Goal: Check status: Check status

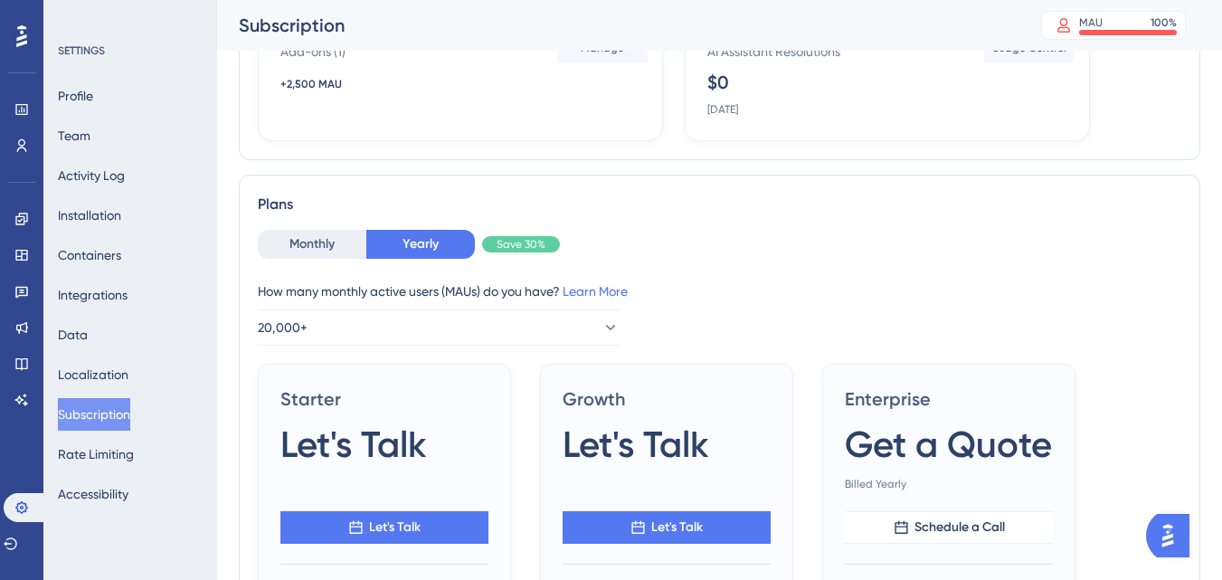
scroll to position [271, 0]
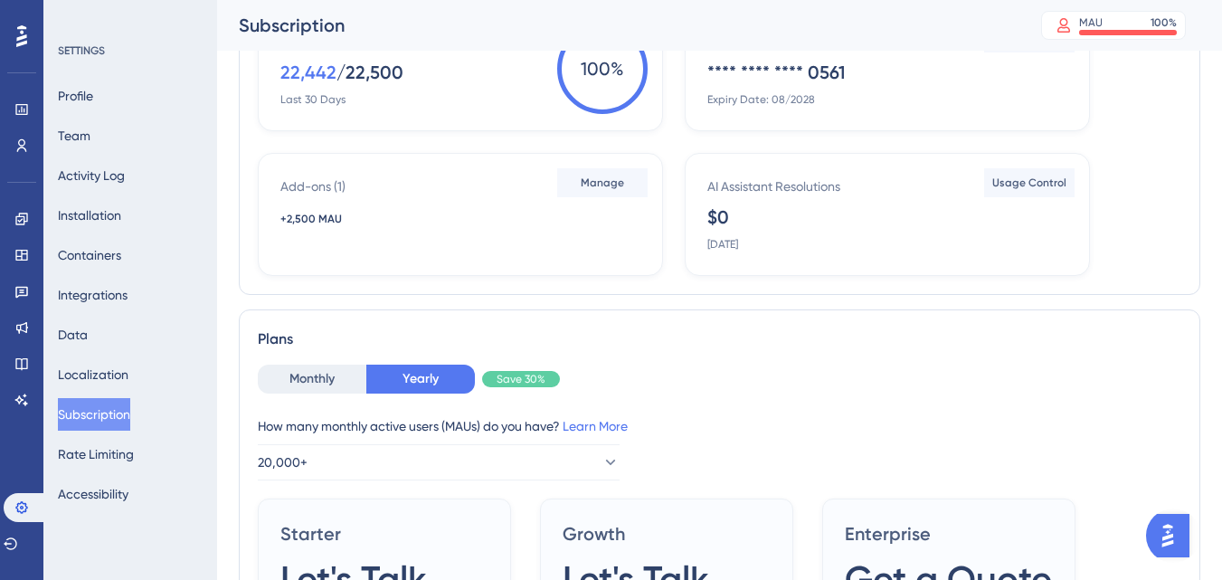
click at [1158, 539] on img "Open AI Assistant Launcher" at bounding box center [1167, 535] width 33 height 33
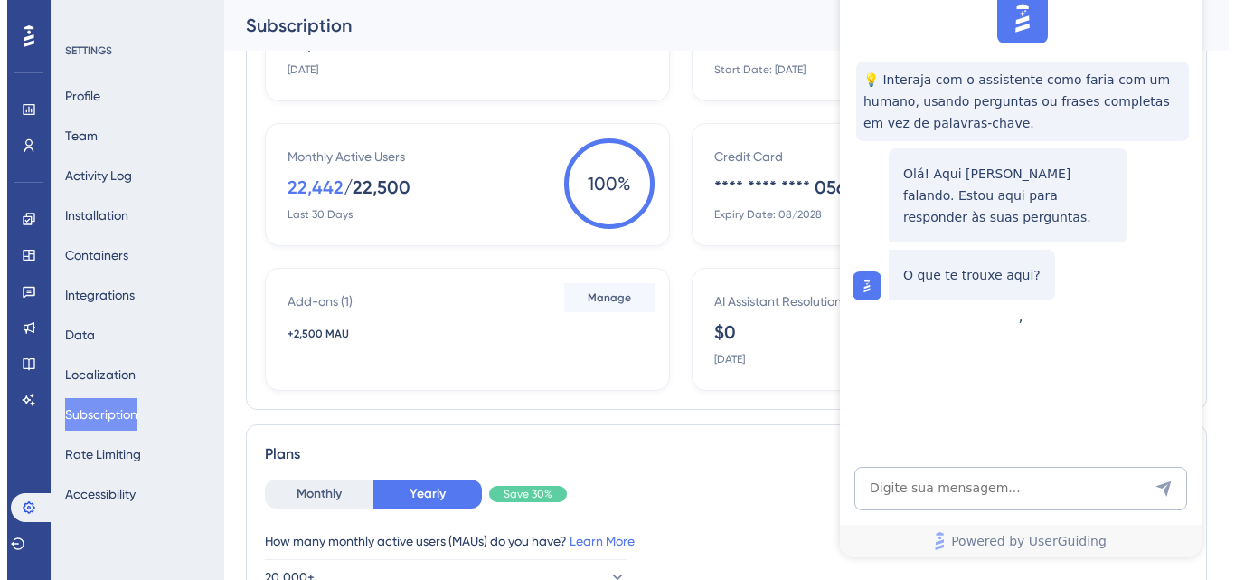
scroll to position [0, 0]
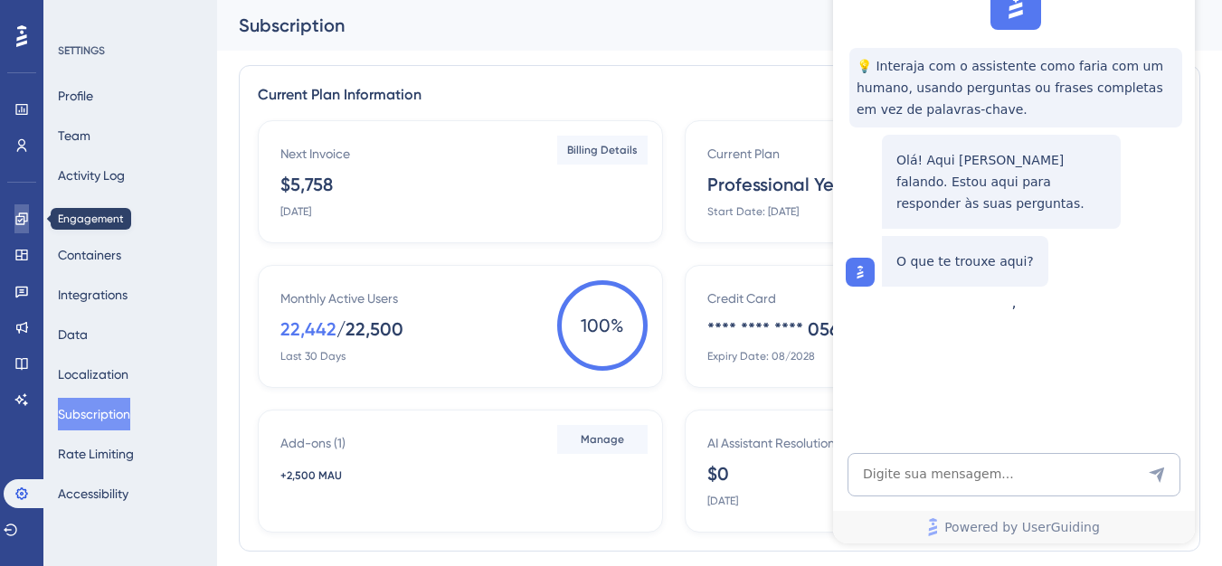
click at [25, 216] on icon at bounding box center [21, 219] width 14 height 14
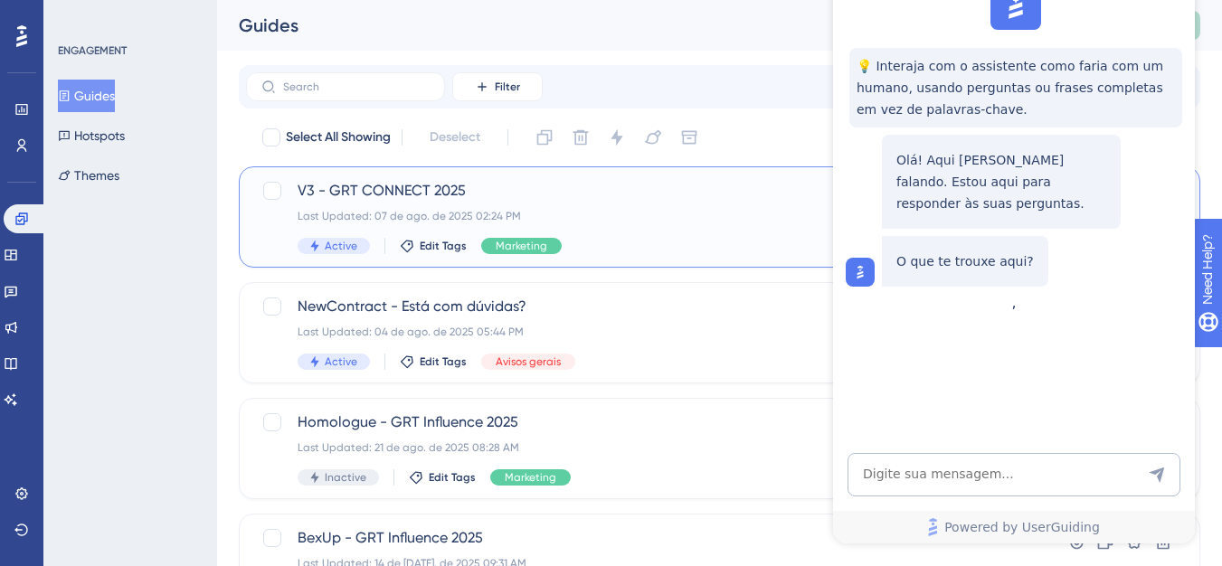
click at [295, 193] on div "V3 - GRT CONNECT 2025 Last Updated: 07 de ago. de 2025 02:24 PM Active Edit Tag…" at bounding box center [628, 217] width 735 height 74
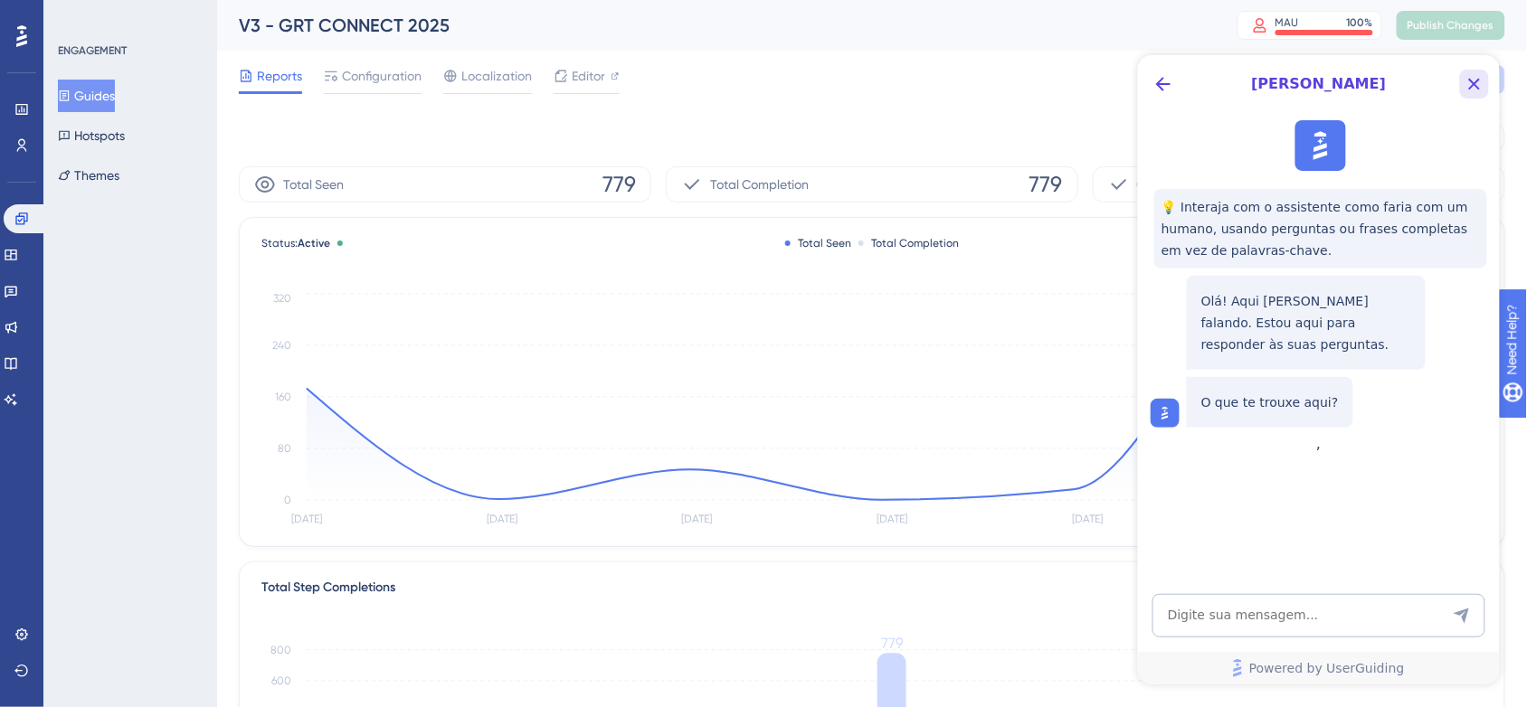
click at [1234, 77] on icon "Close Button" at bounding box center [1473, 83] width 22 height 22
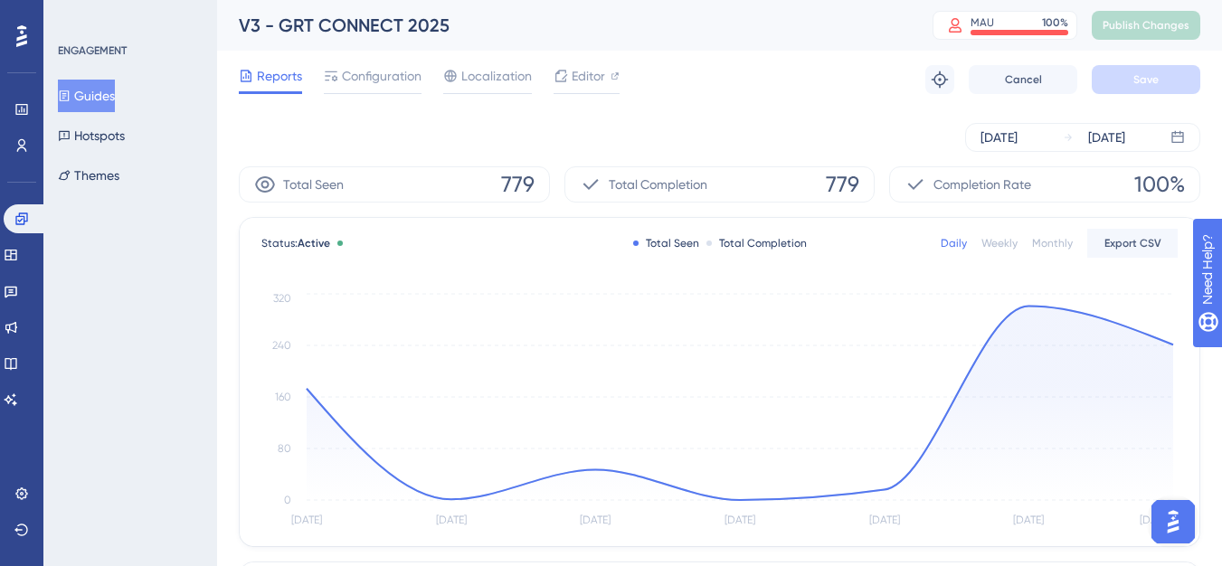
click at [1045, 245] on div "Monthly" at bounding box center [1052, 243] width 41 height 14
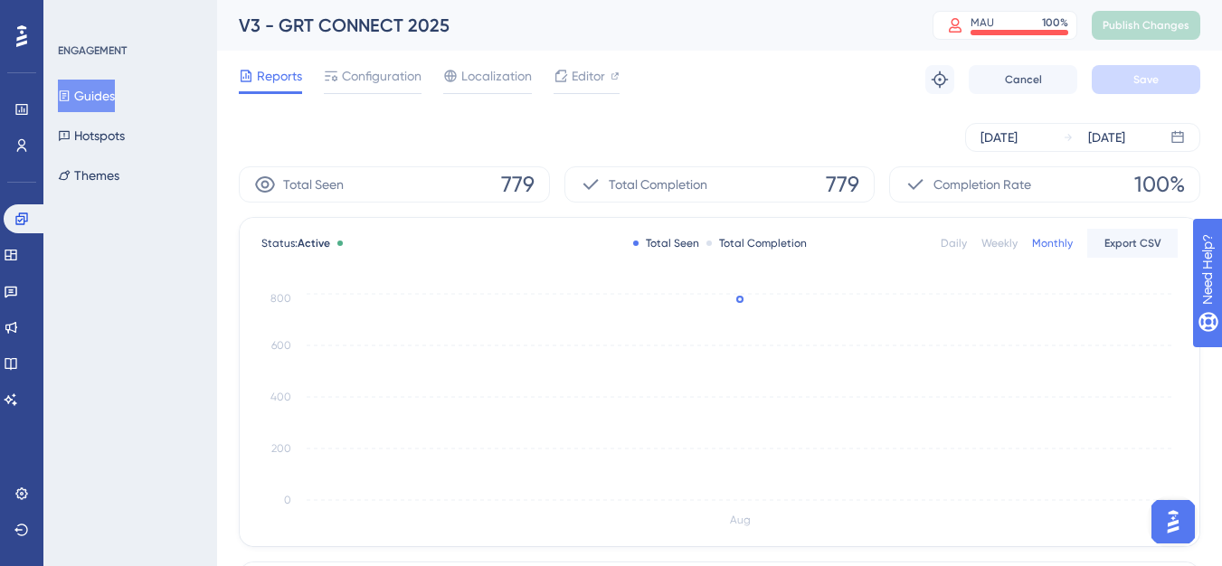
click at [953, 248] on div "Daily" at bounding box center [953, 243] width 26 height 14
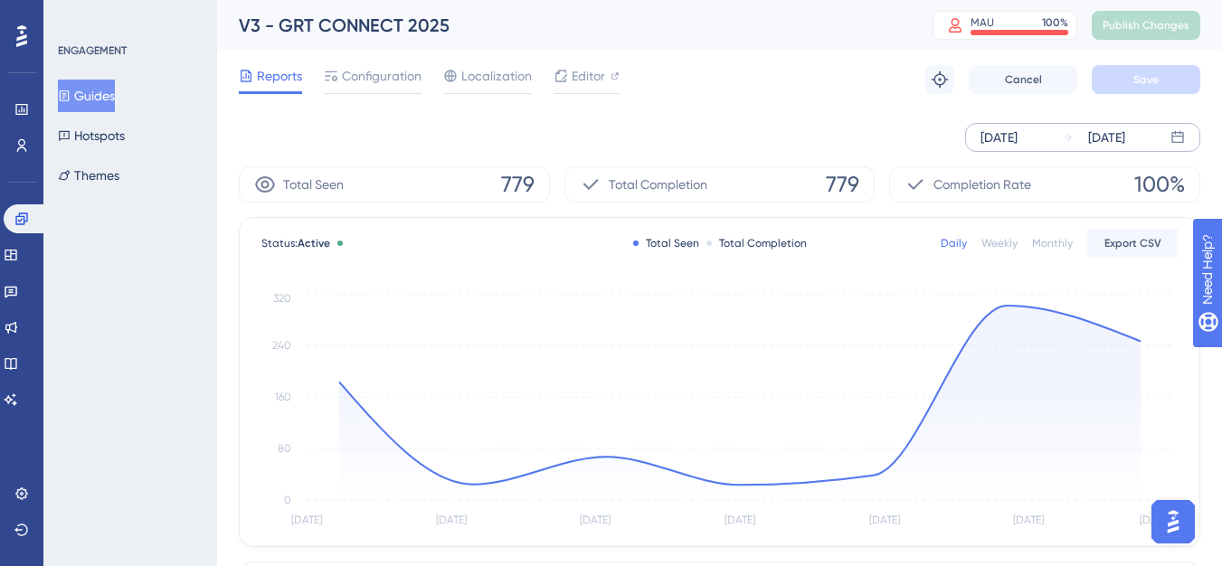
click at [1017, 146] on div "[DATE]" at bounding box center [998, 138] width 37 height 22
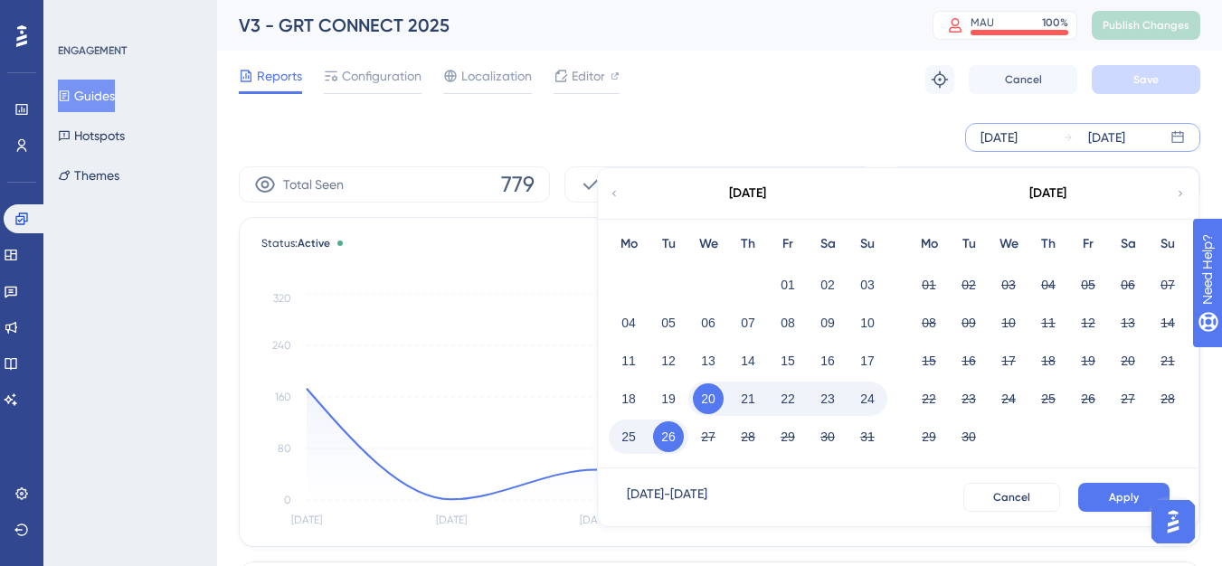
click at [619, 199] on div "[DATE]" at bounding box center [747, 193] width 298 height 51
click at [617, 192] on icon at bounding box center [614, 193] width 11 height 16
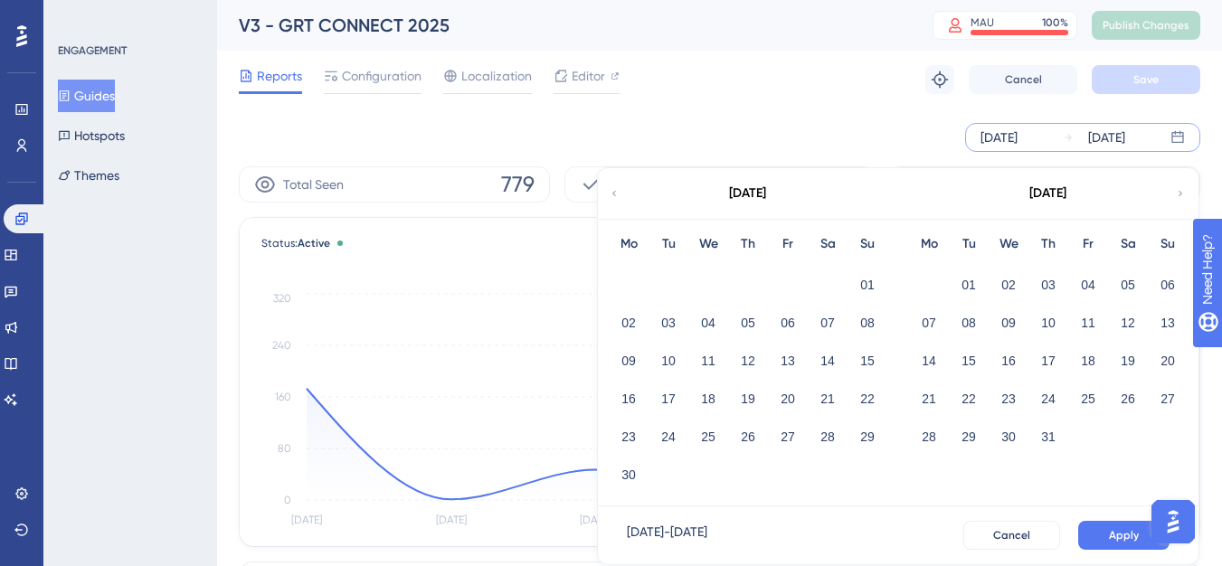
click at [617, 192] on icon at bounding box center [614, 193] width 11 height 16
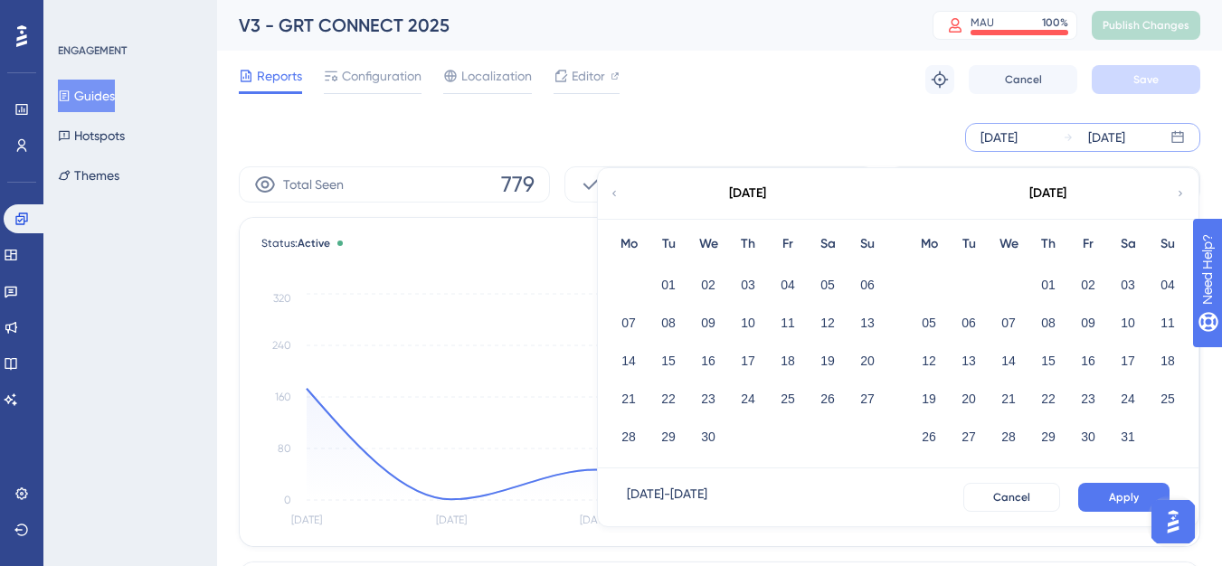
click at [617, 192] on icon at bounding box center [614, 193] width 11 height 16
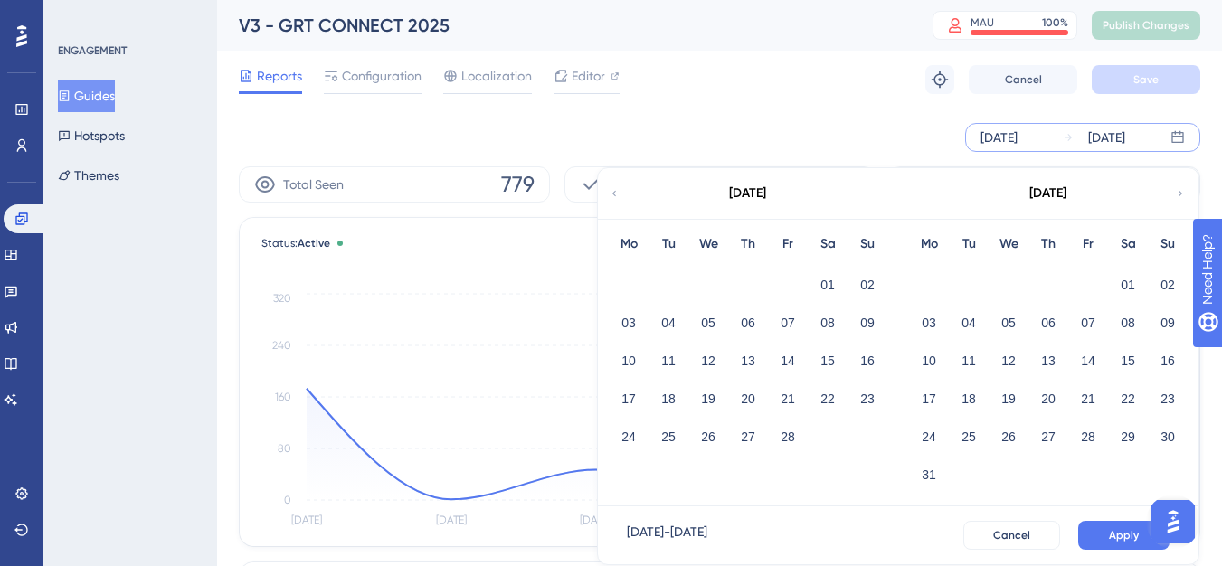
click at [617, 192] on icon at bounding box center [614, 193] width 11 height 16
click at [1007, 279] on button "01" at bounding box center [1008, 284] width 31 height 31
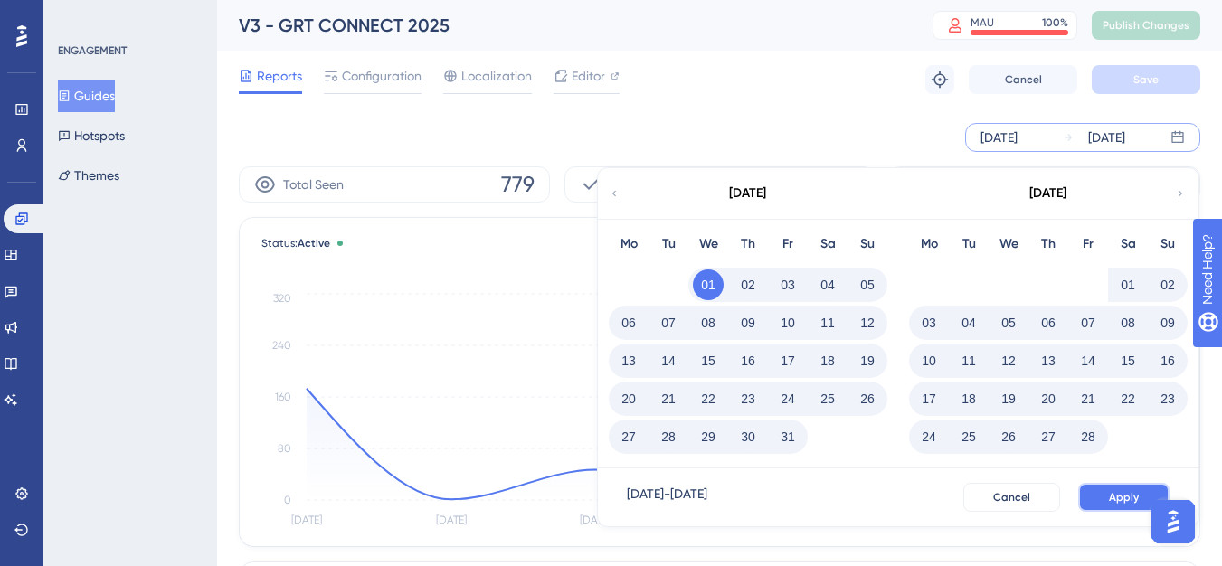
click at [1112, 500] on span "Apply" at bounding box center [1124, 497] width 30 height 14
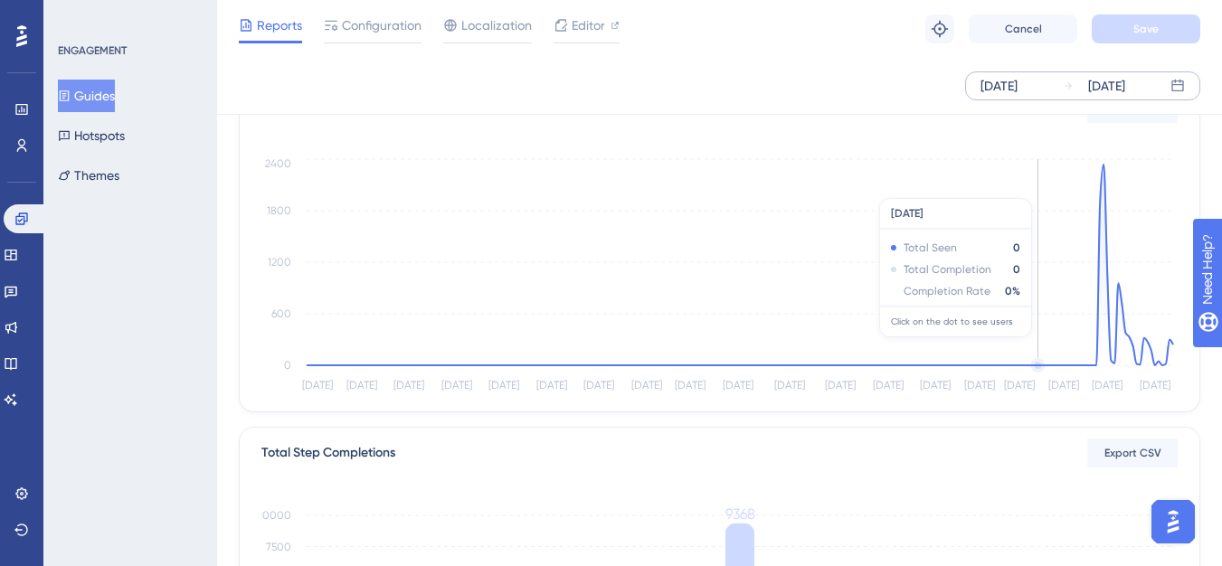
scroll to position [580, 0]
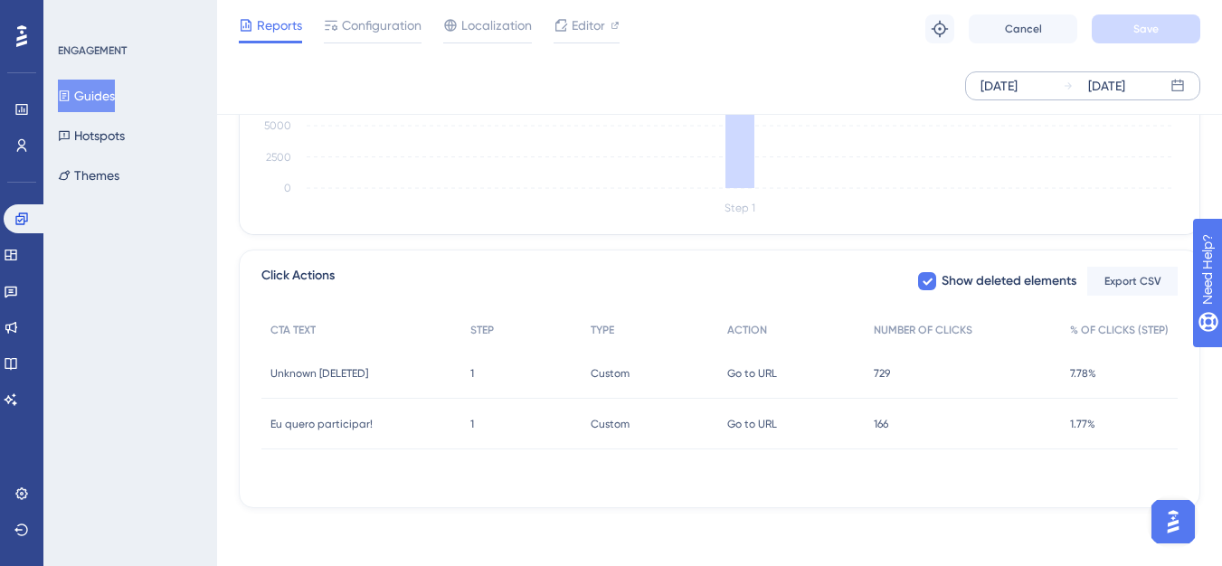
click at [930, 373] on div "729 729" at bounding box center [963, 373] width 196 height 51
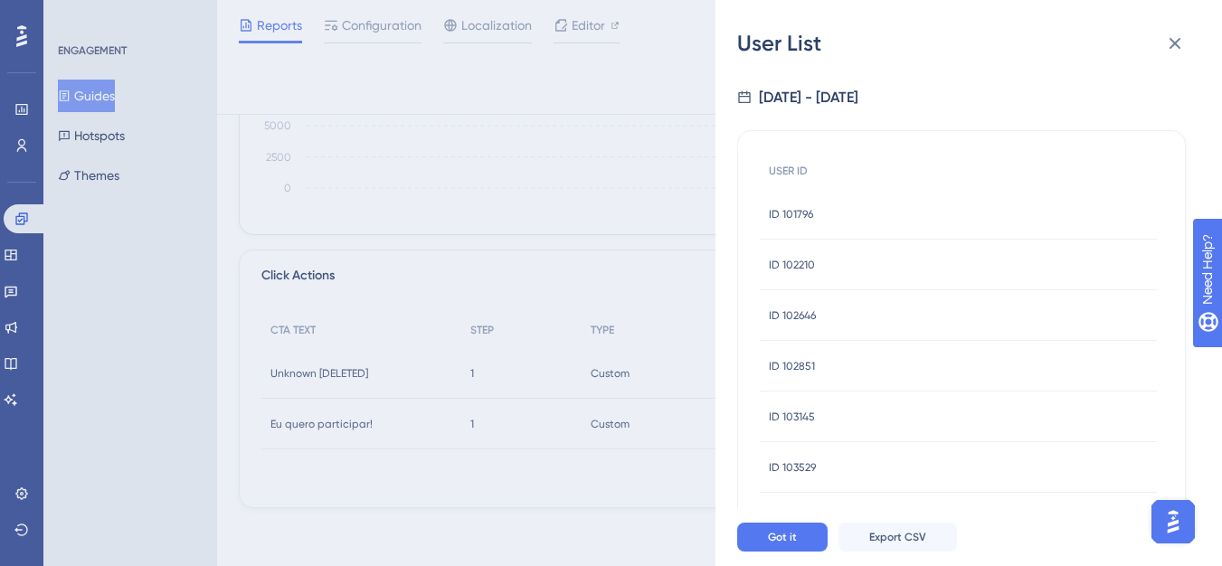
click at [932, 218] on div "ID 101796 ID 101796" at bounding box center [958, 214] width 397 height 51
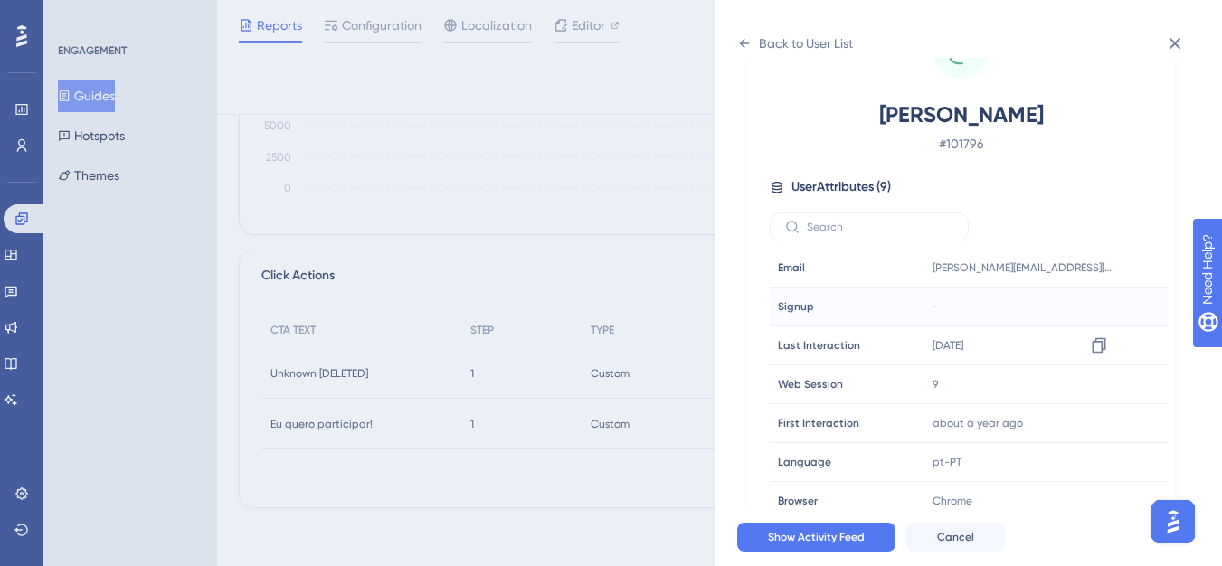
scroll to position [102, 0]
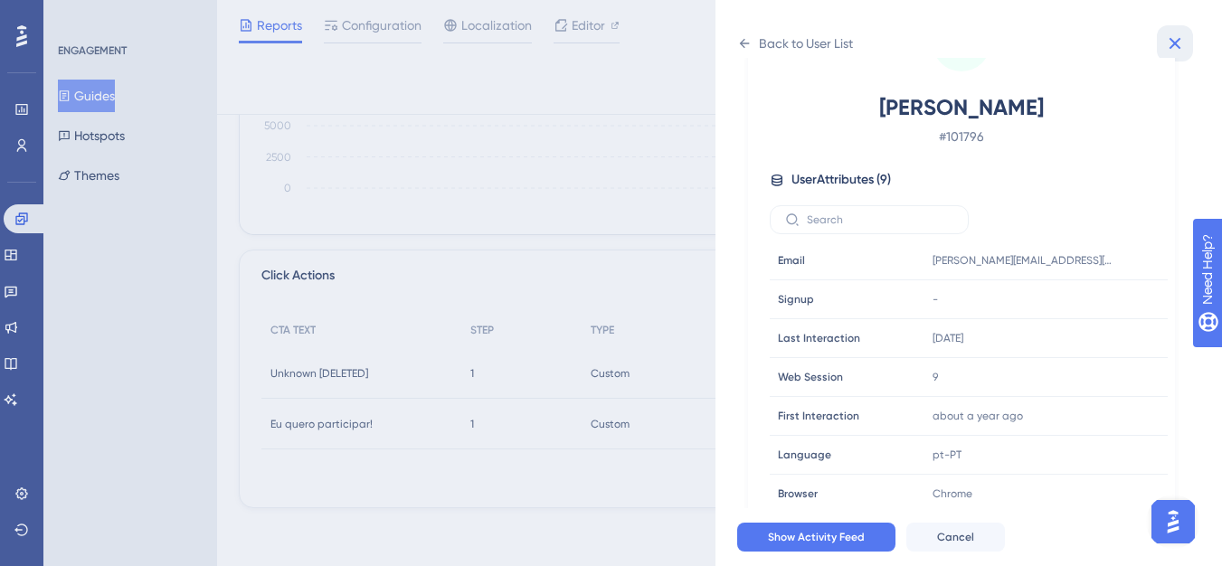
click at [1182, 55] on button at bounding box center [1175, 43] width 36 height 36
